Goal: Task Accomplishment & Management: Manage account settings

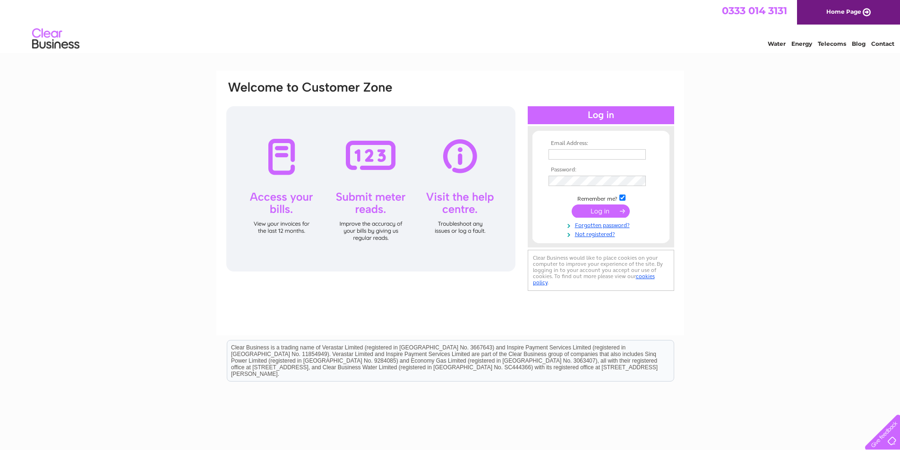
type input "info@pafurnishings.co.uk"
click at [594, 211] on input "submit" at bounding box center [601, 211] width 58 height 13
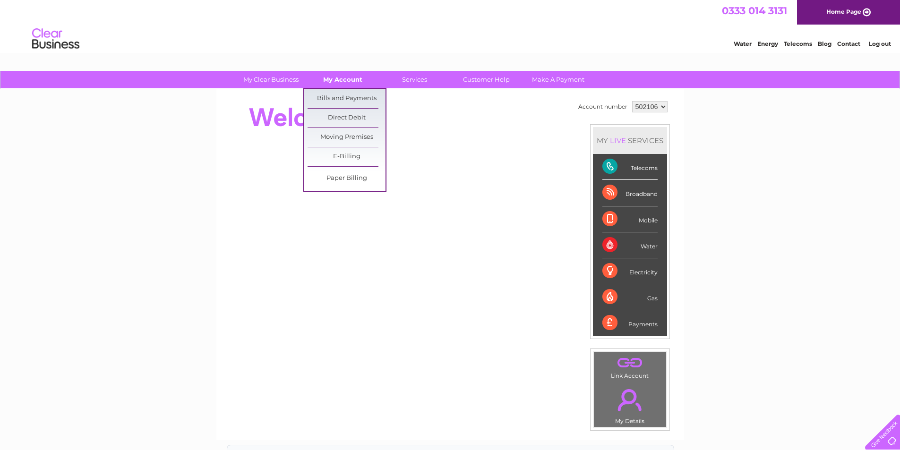
click at [332, 81] on link "My Account" at bounding box center [343, 79] width 78 height 17
click at [332, 95] on link "Bills and Payments" at bounding box center [347, 98] width 78 height 19
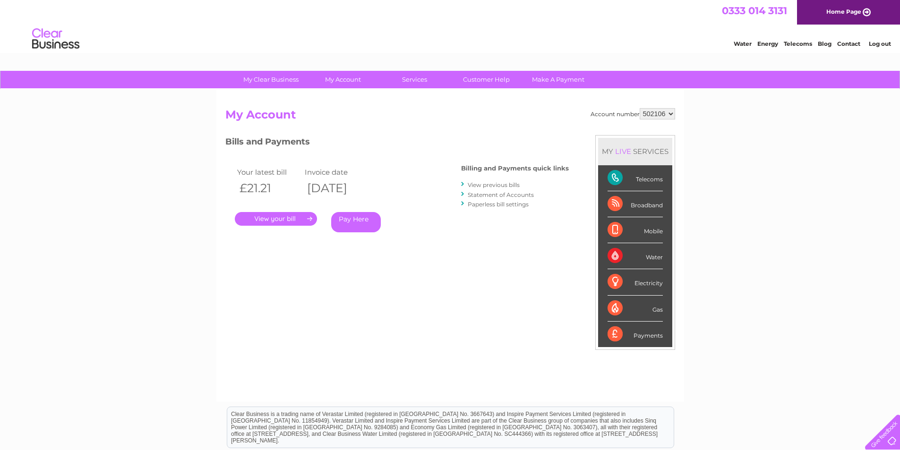
click at [487, 183] on link "View previous bills" at bounding box center [494, 184] width 52 height 7
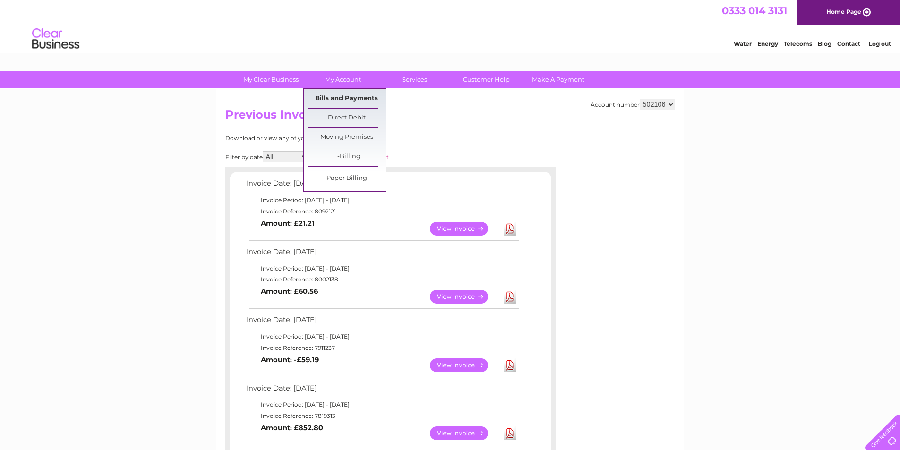
click at [336, 100] on link "Bills and Payments" at bounding box center [347, 98] width 78 height 19
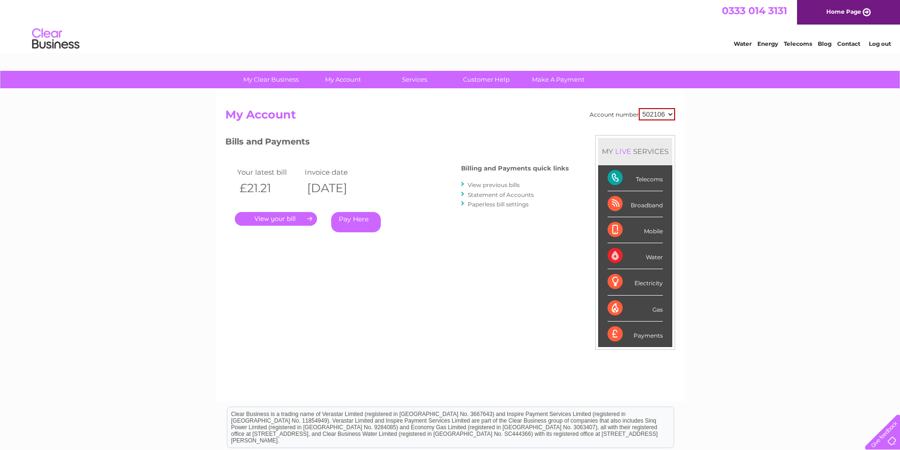
click at [501, 197] on link "Statement of Accounts" at bounding box center [501, 194] width 66 height 7
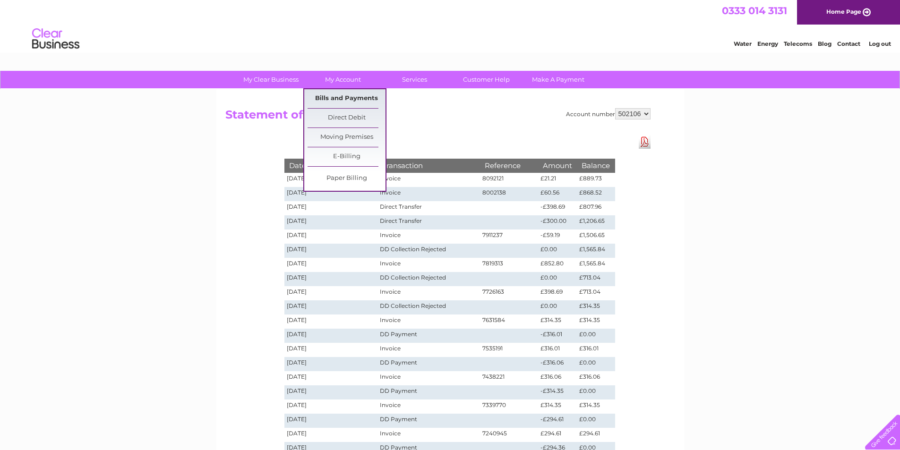
click at [354, 102] on link "Bills and Payments" at bounding box center [347, 98] width 78 height 19
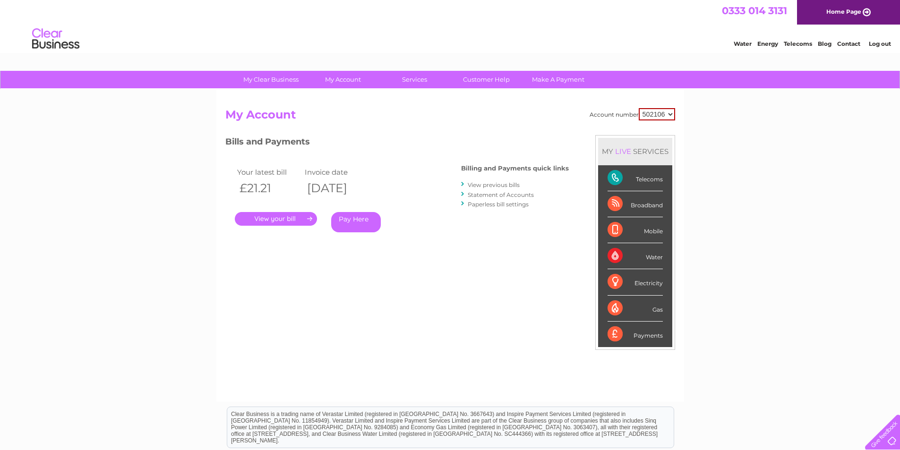
click at [503, 195] on link "Statement of Accounts" at bounding box center [501, 194] width 66 height 7
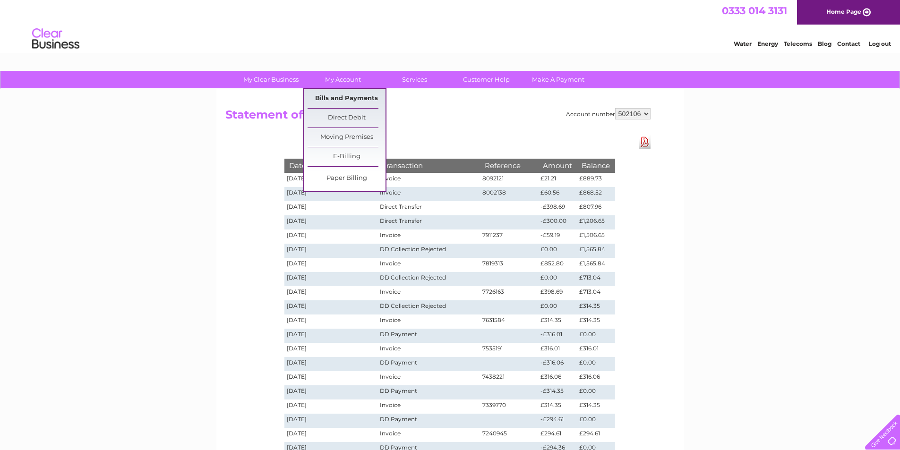
click at [341, 103] on link "Bills and Payments" at bounding box center [347, 98] width 78 height 19
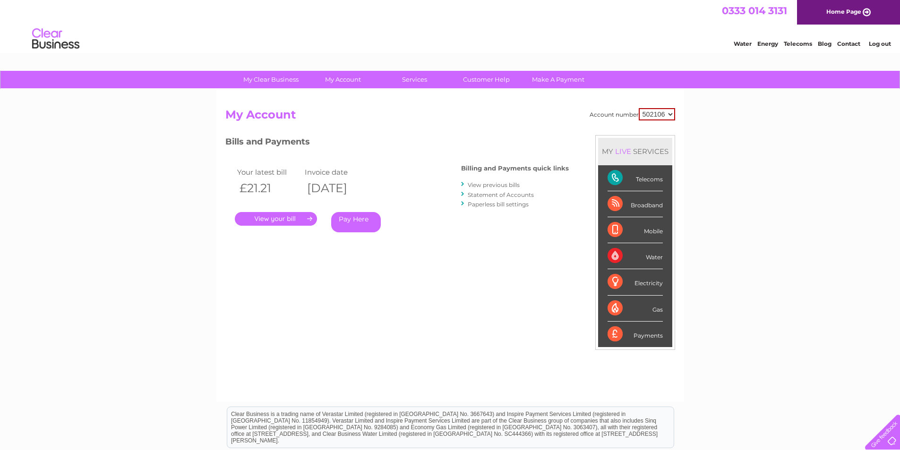
click at [497, 186] on link "View previous bills" at bounding box center [494, 184] width 52 height 7
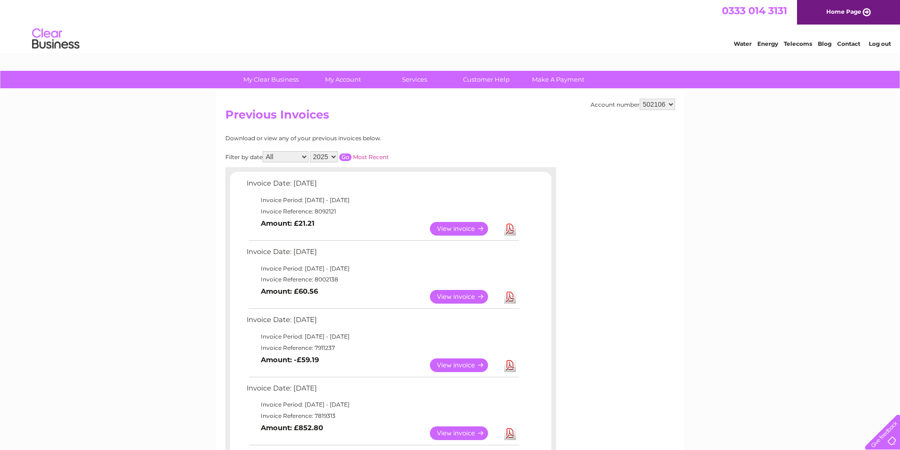
click at [462, 432] on link "View" at bounding box center [464, 434] width 69 height 14
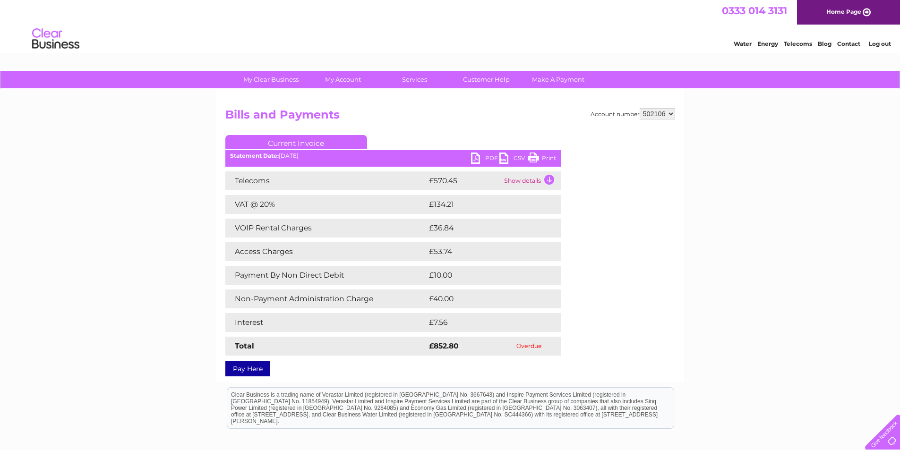
click at [552, 178] on td "Show details" at bounding box center [531, 180] width 59 height 19
